Goal: Check status

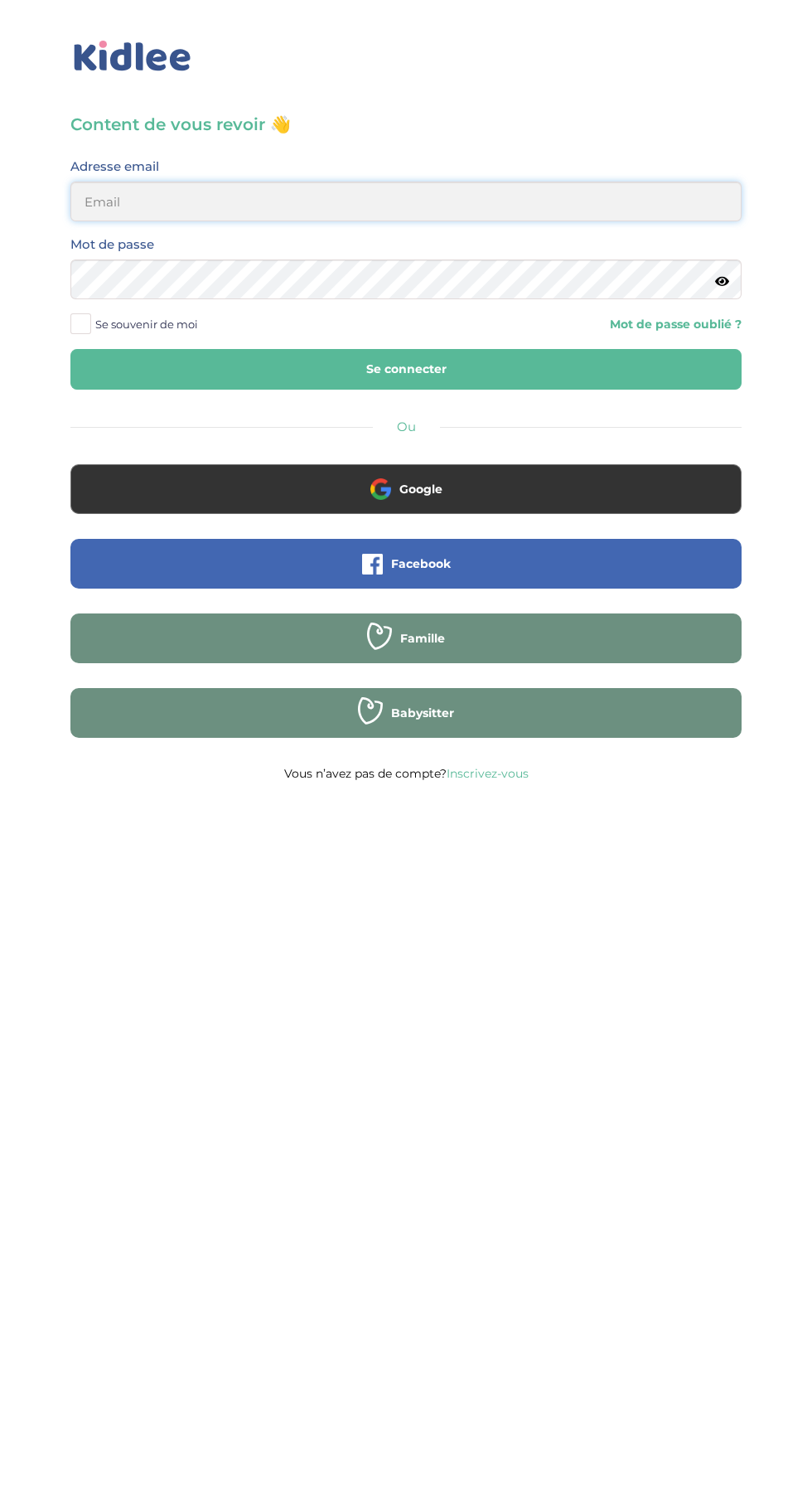
click at [248, 201] on input "email" at bounding box center [406, 201] width 671 height 39
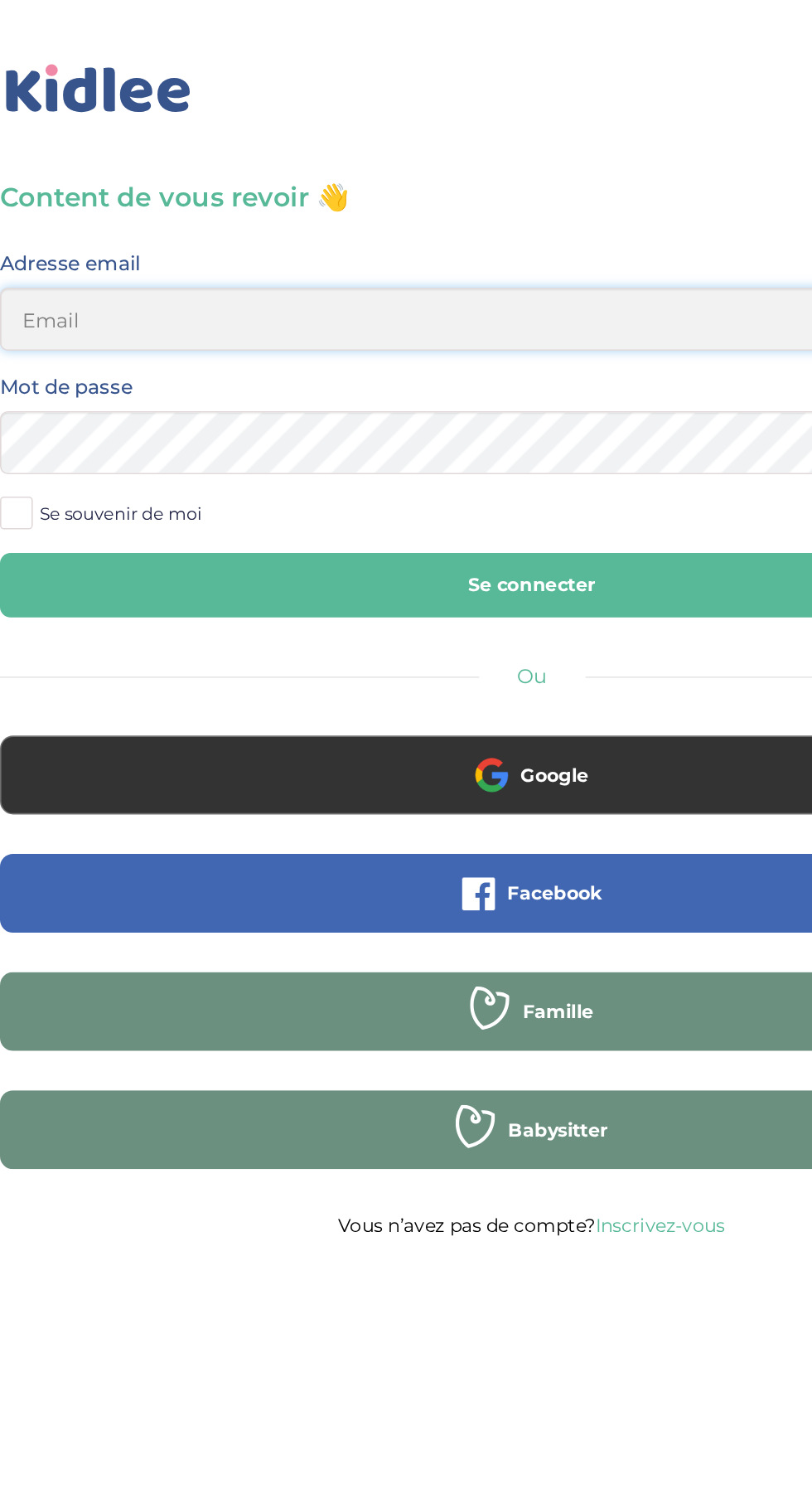
type input "mohagahlouz@gmail.com"
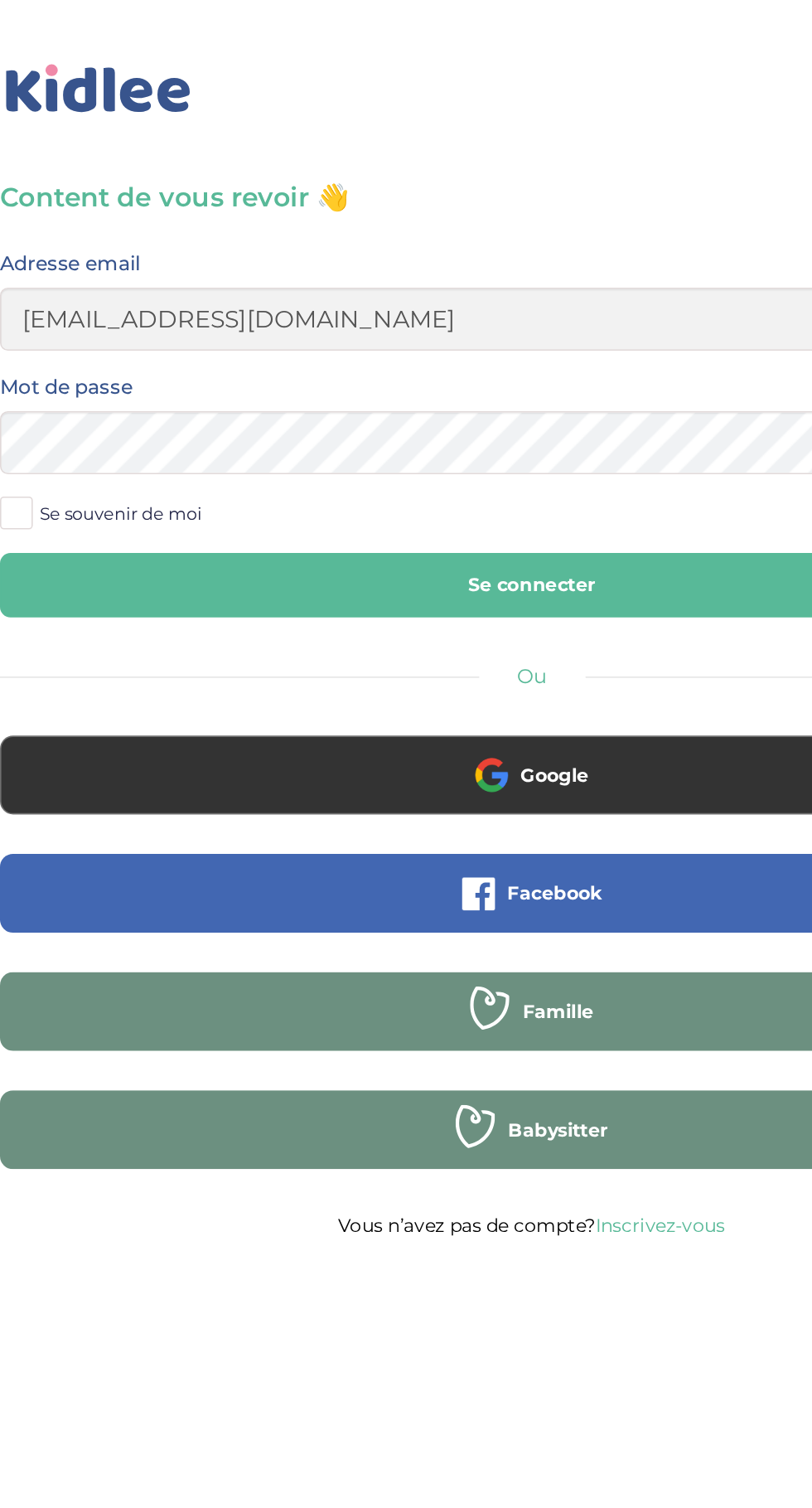
click at [71, 349] on button "Se connecter" at bounding box center [406, 369] width 671 height 40
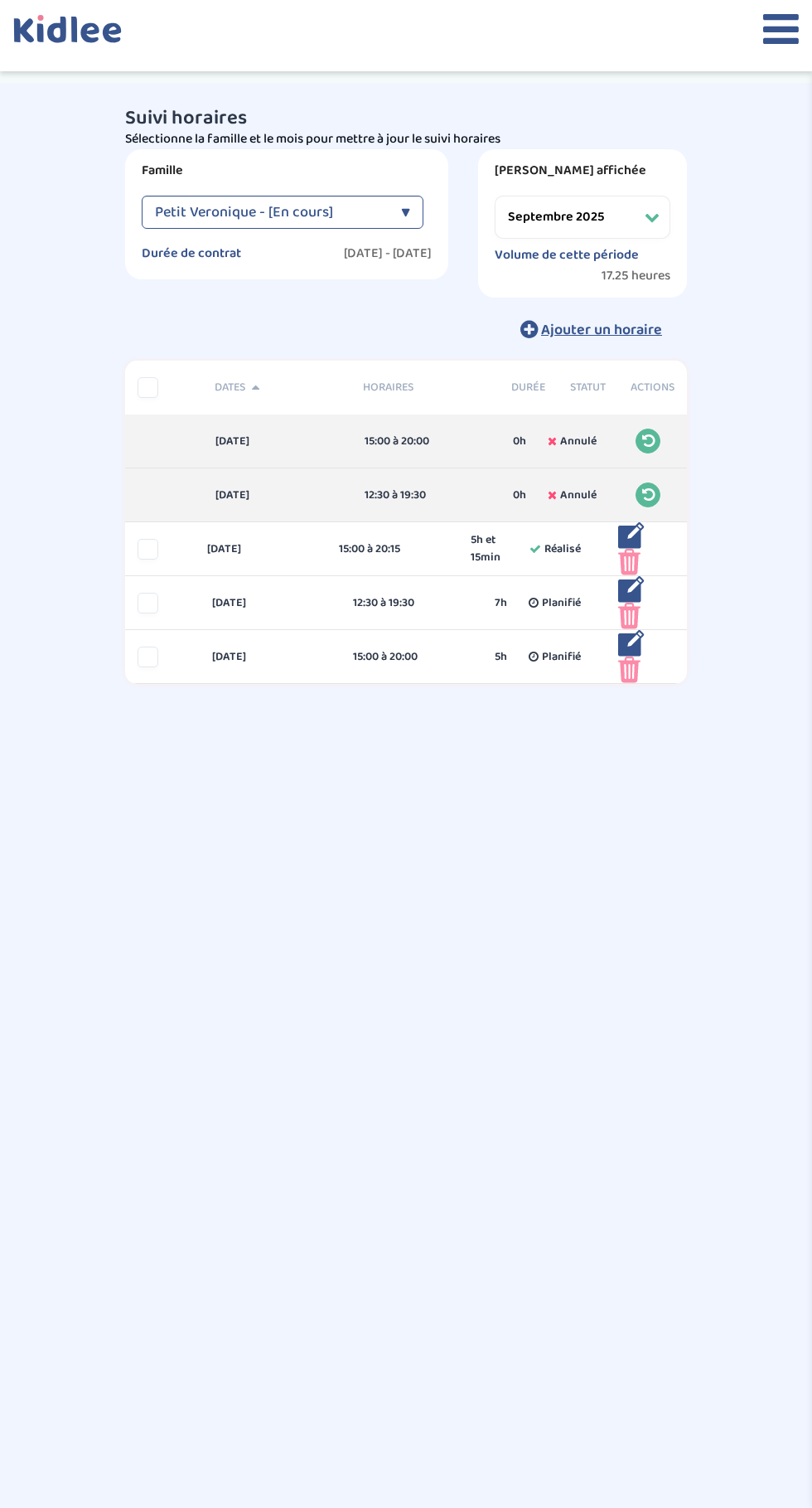
select select "septembre 2025"
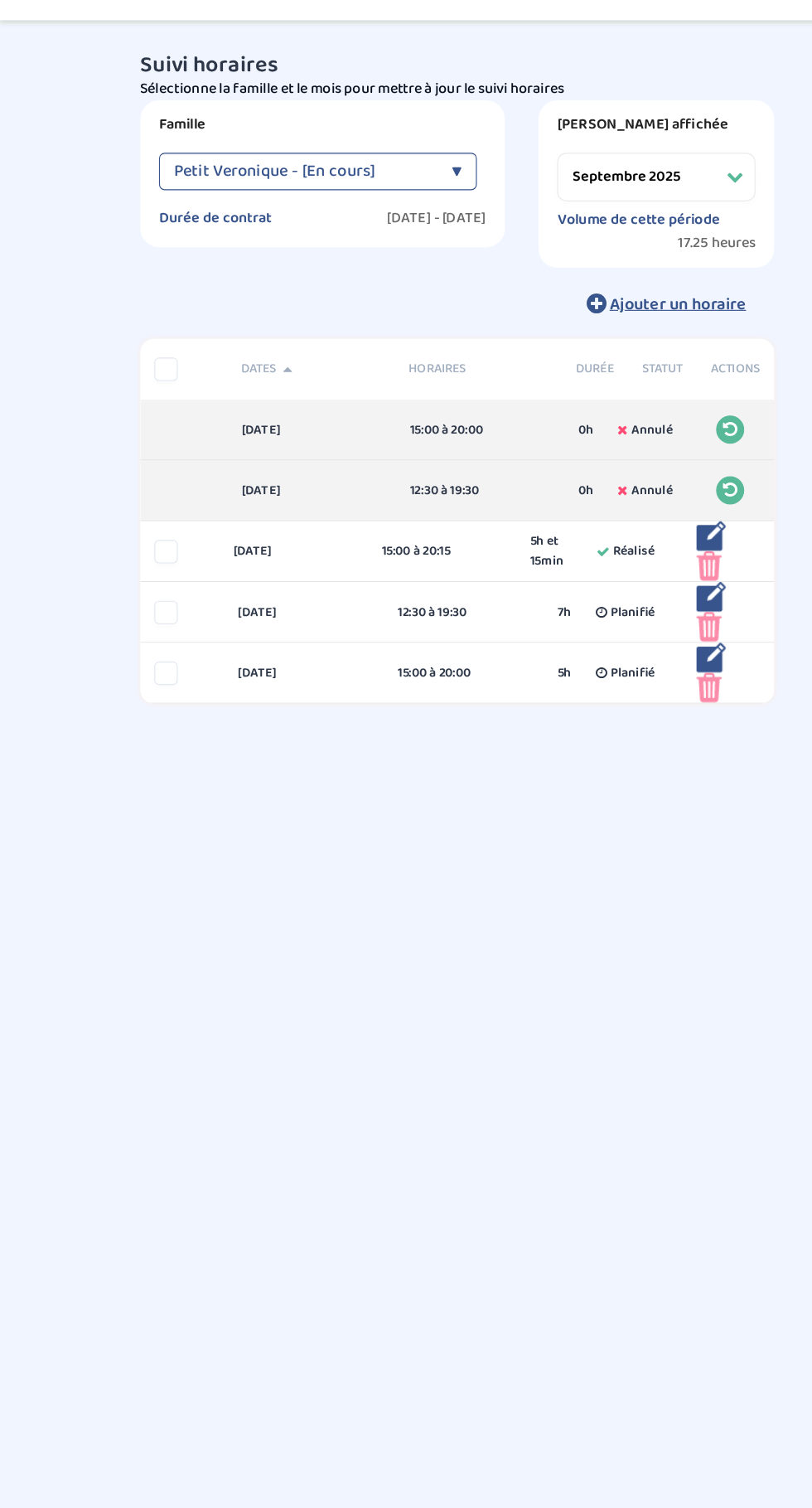
scroll to position [5, 0]
